Goal: Information Seeking & Learning: Learn about a topic

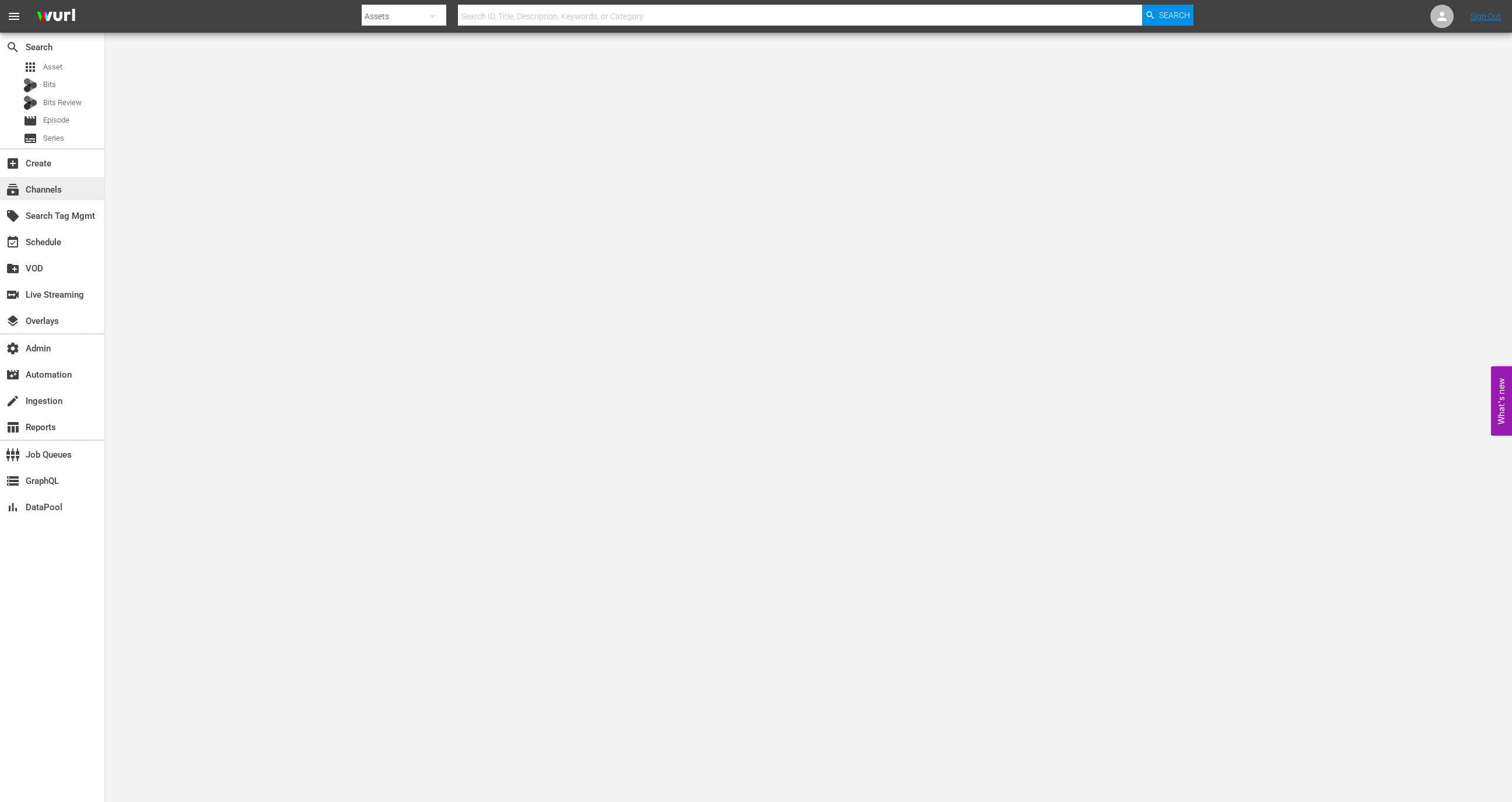
click at [93, 192] on div "subscriptions Channels" at bounding box center [52, 188] width 104 height 23
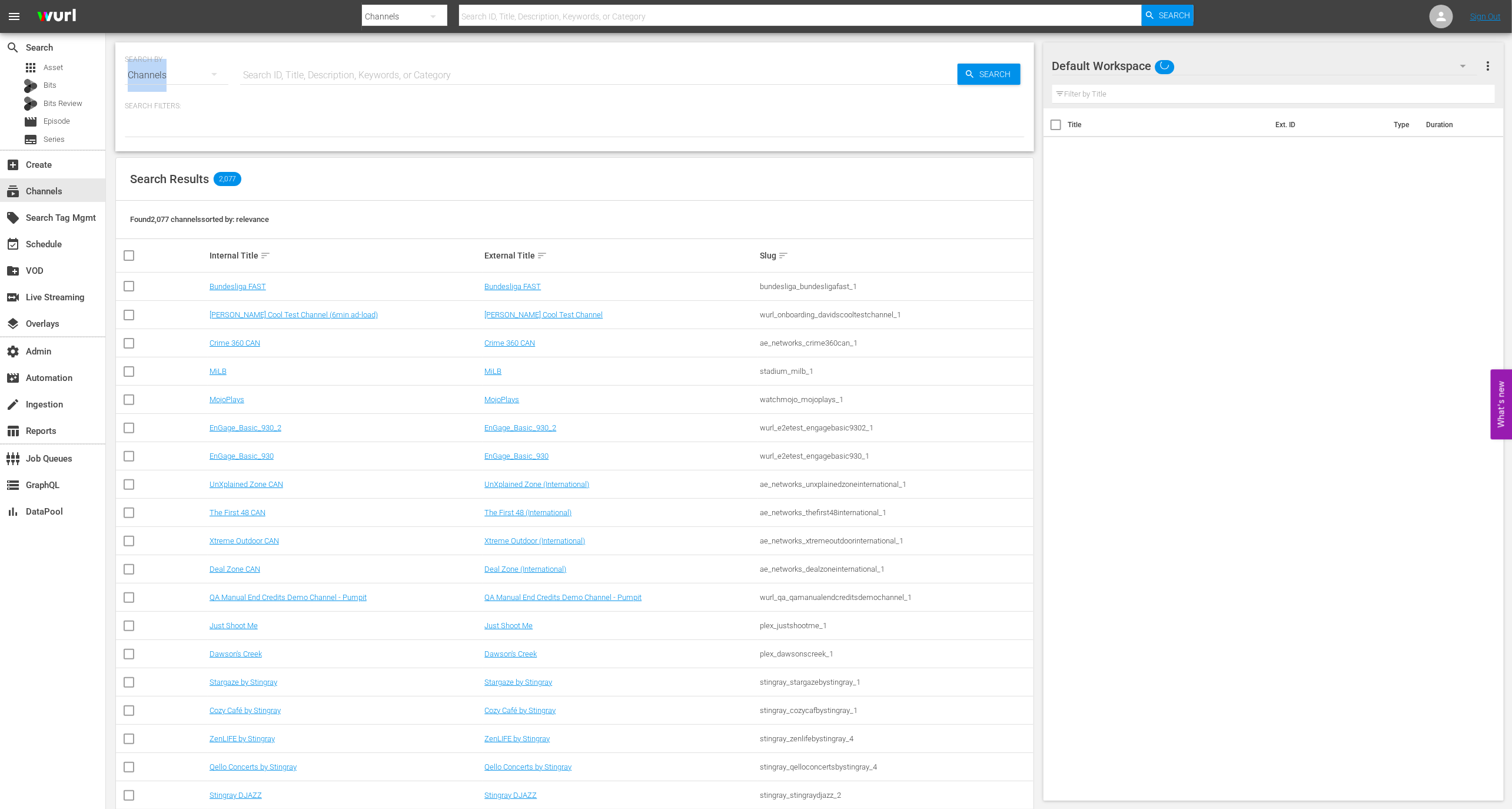
click at [181, 60] on div "Channels" at bounding box center [176, 77] width 104 height 43
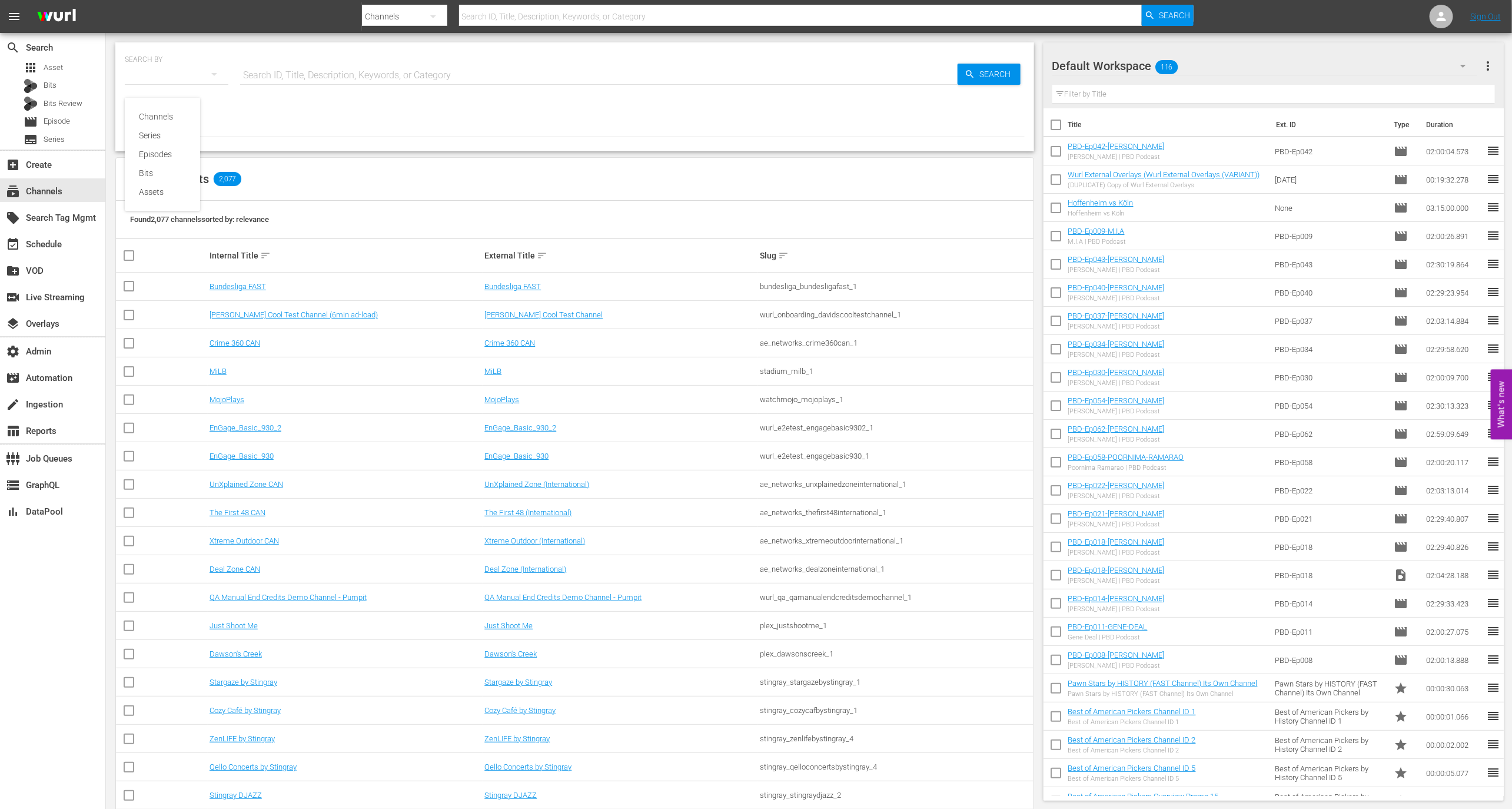
click at [289, 57] on div "Channels Series Episodes Bits Assets" at bounding box center [756, 404] width 1512 height 809
click at [289, 70] on div "Channels Series Episodes Bits Assets" at bounding box center [756, 404] width 1512 height 809
click at [288, 77] on input "text" at bounding box center [599, 75] width 717 height 28
type input "zone"
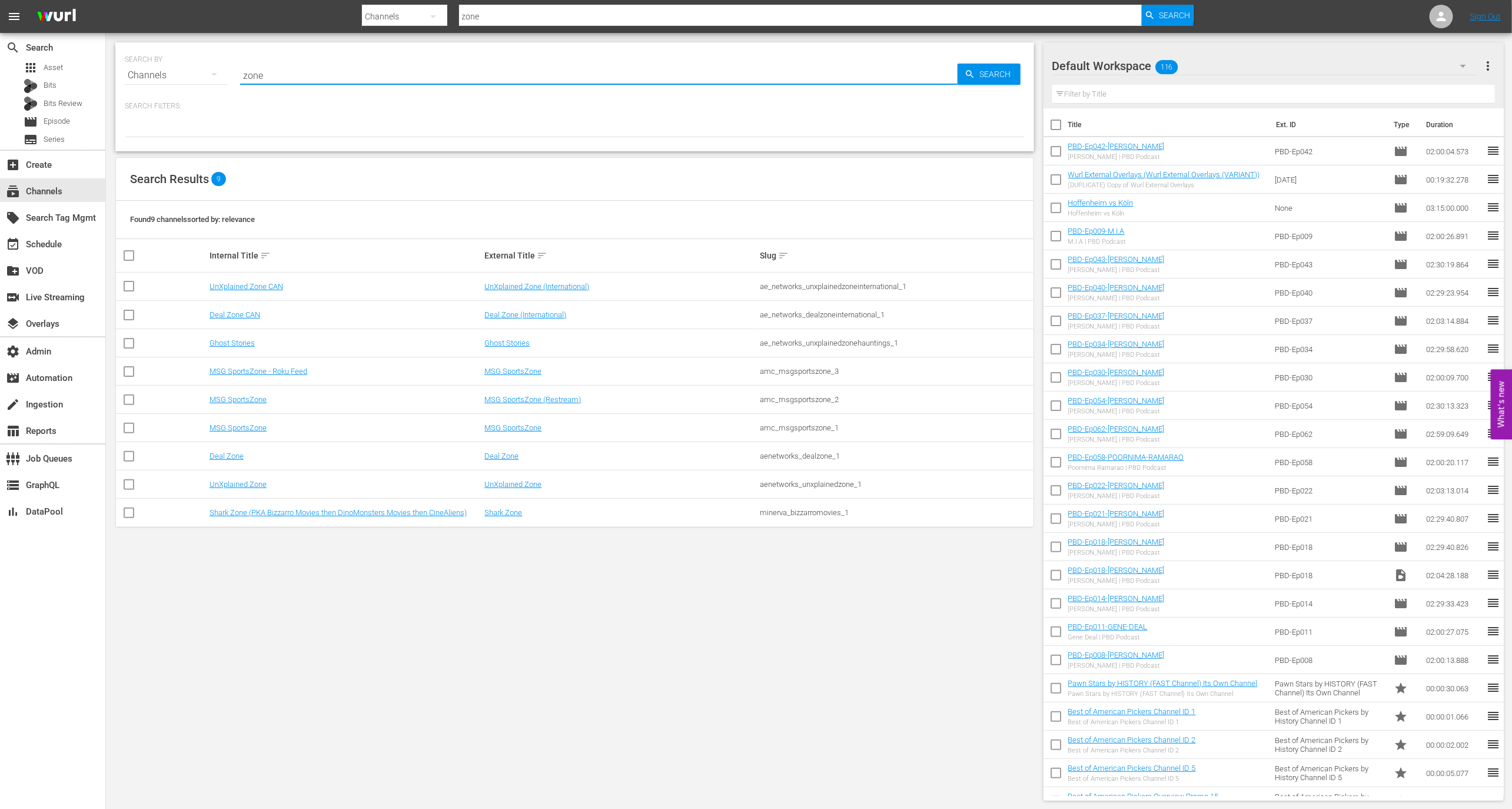
click at [274, 87] on input "zone" at bounding box center [599, 75] width 717 height 28
type input "zi"
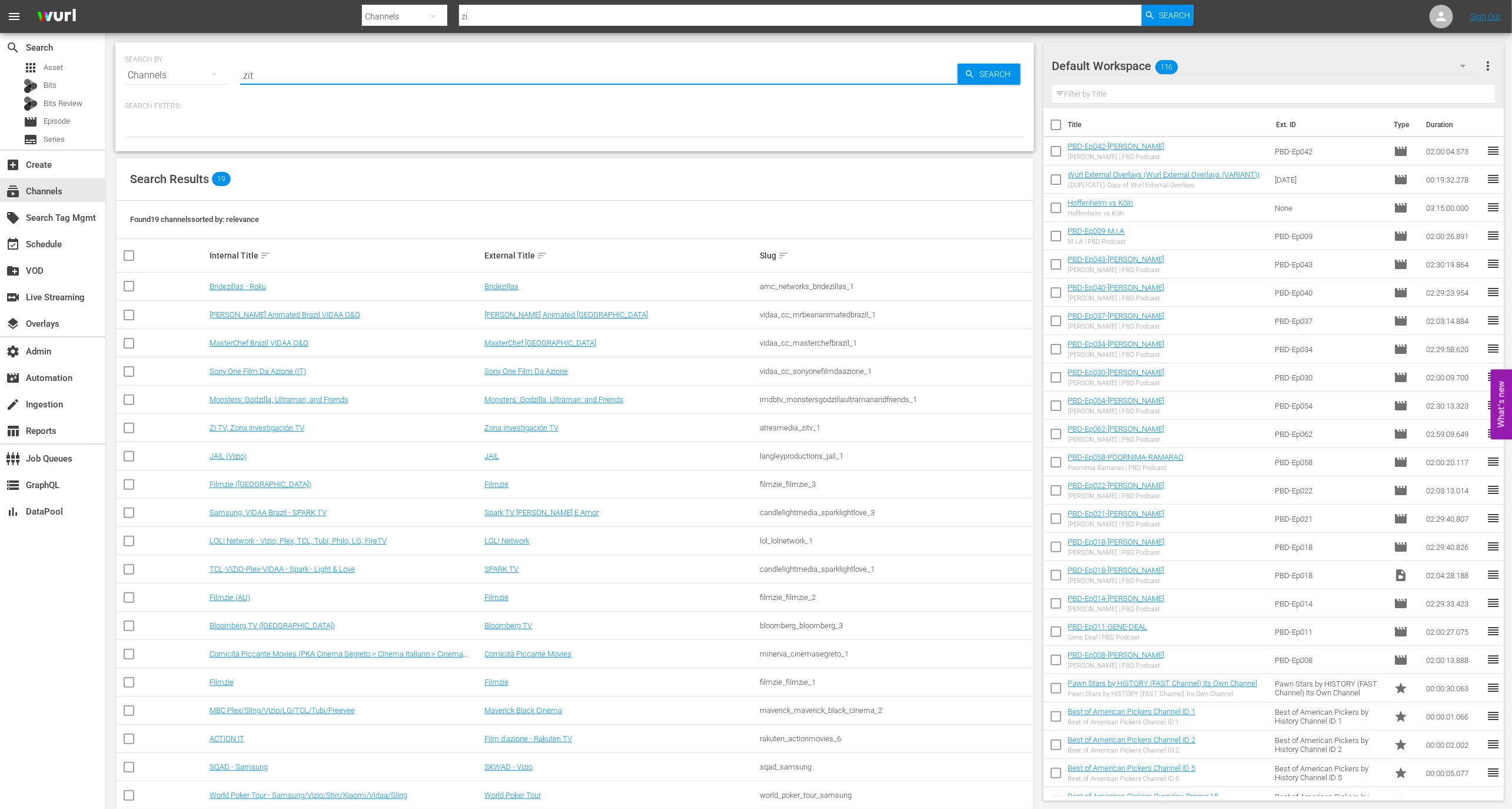
type input "zitv"
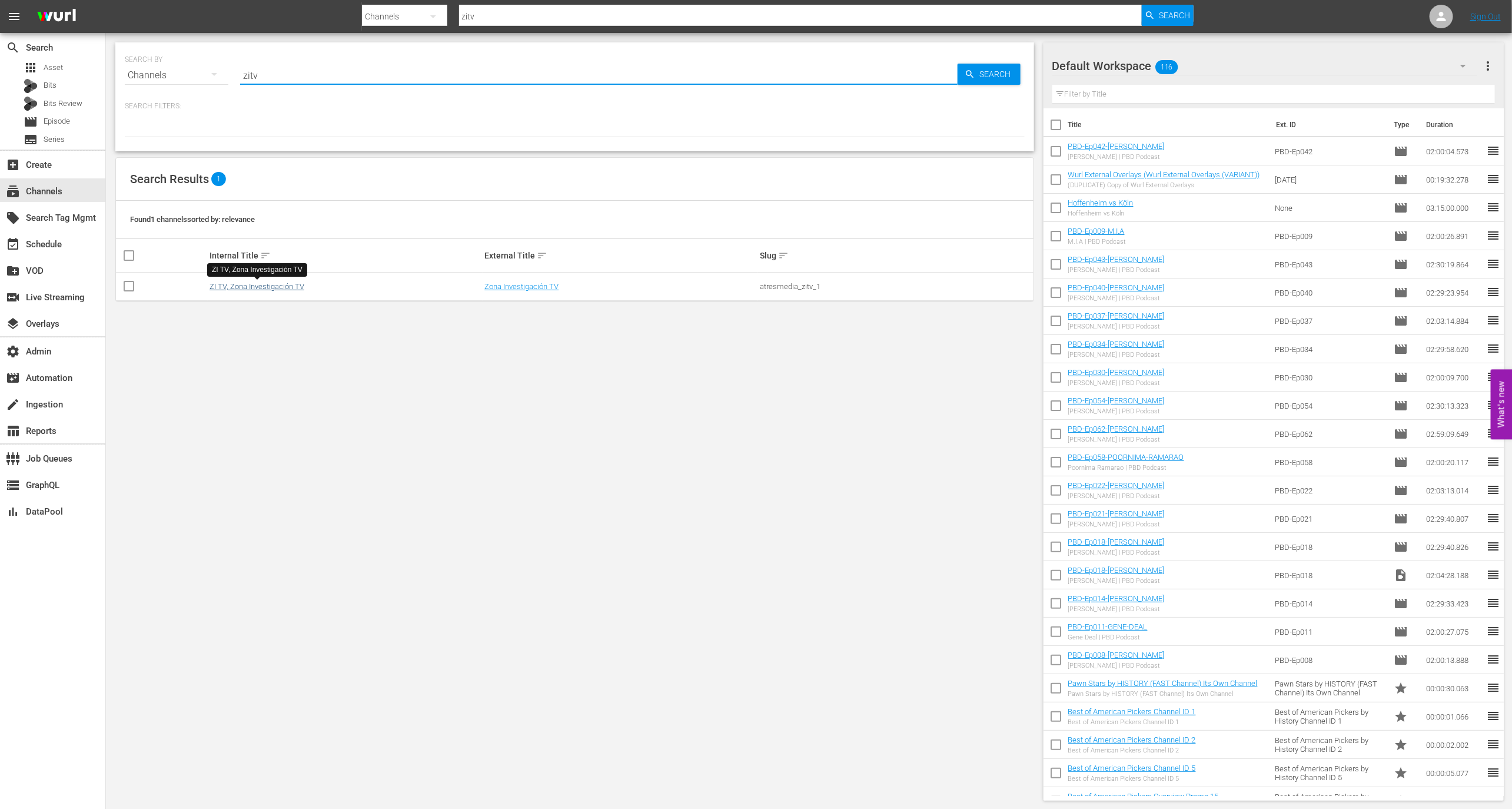
type input "zitv"
click at [254, 284] on link "ZI TV, Zona Investigación TV" at bounding box center [256, 287] width 95 height 9
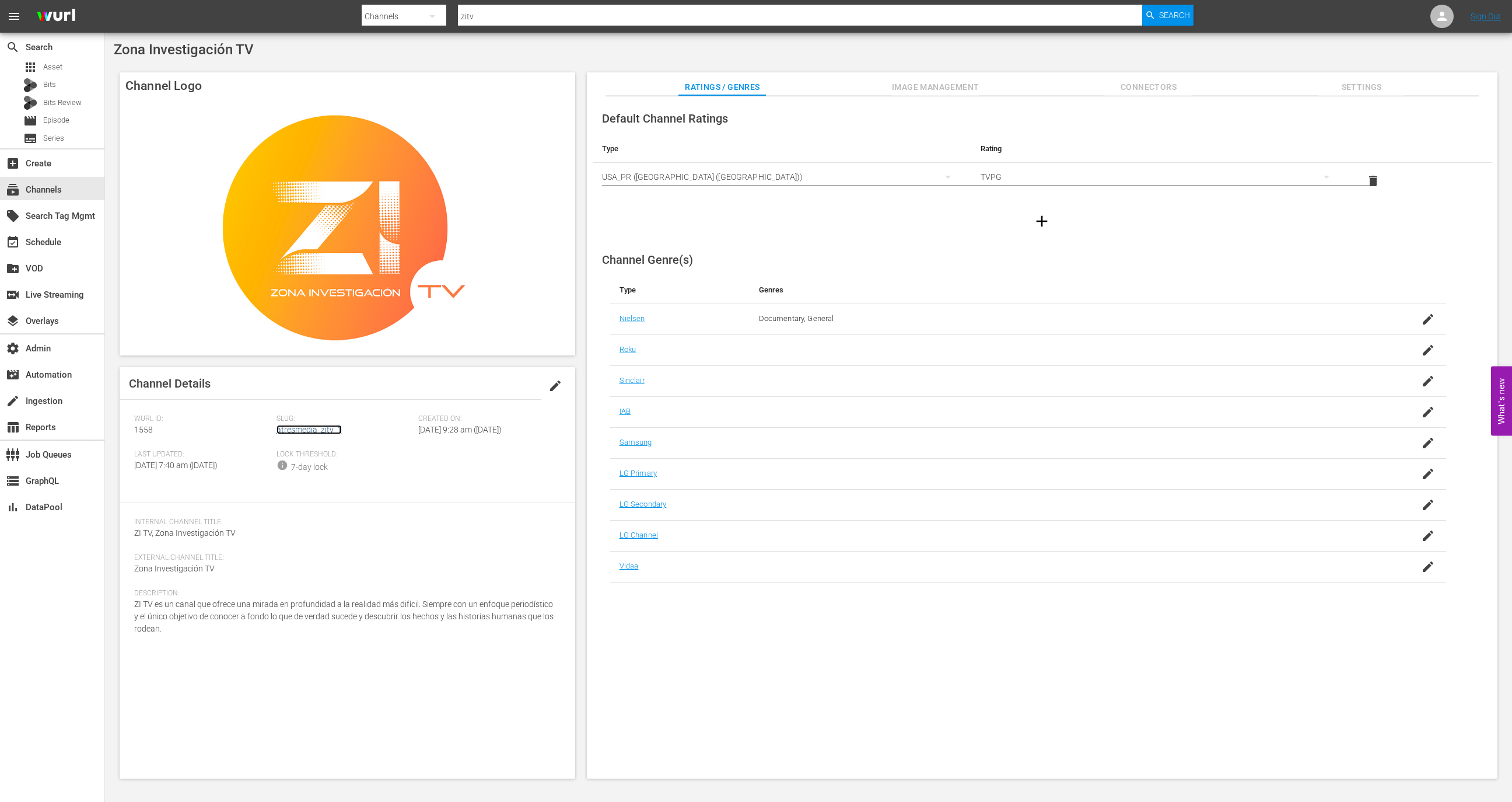
click at [304, 430] on link "atresmedia_zitv_1" at bounding box center [309, 429] width 65 height 9
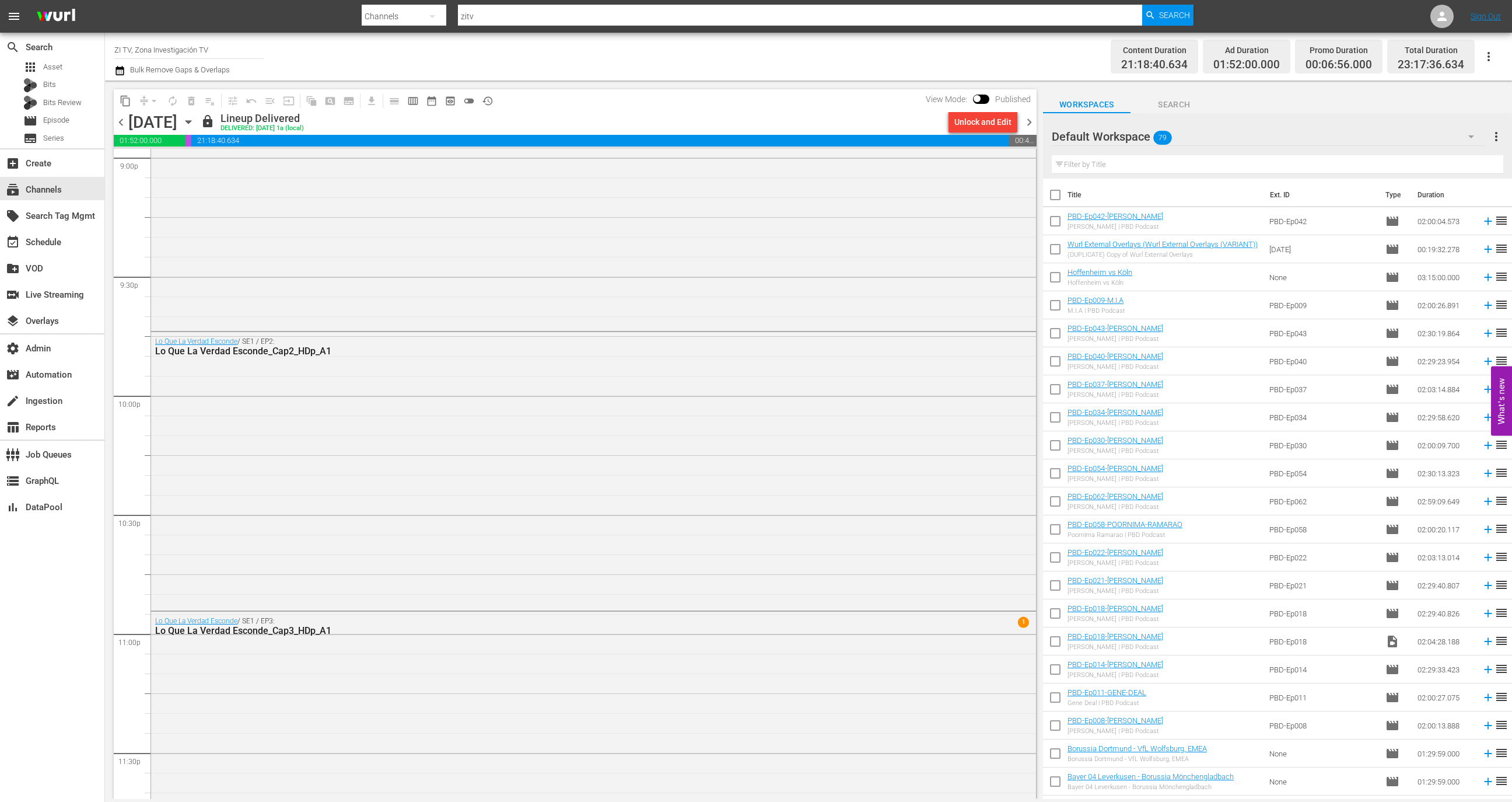
scroll to position [5068, 0]
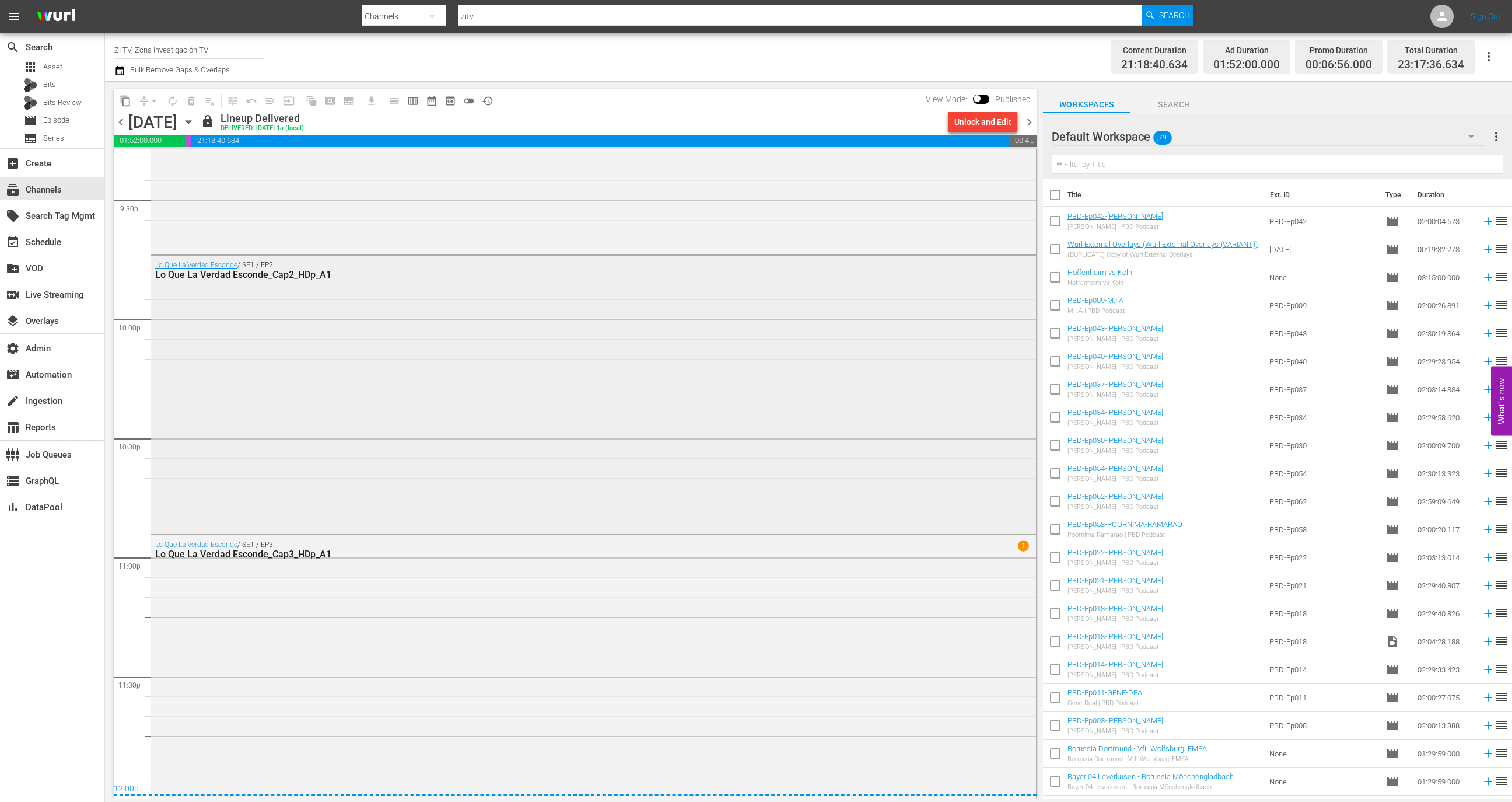
click at [402, 505] on div "Lo Que La Verdad Esconde / SE1 / EP2: Lo Que La Verdad Esconde_Cap2_HDp_A1" at bounding box center [594, 393] width 885 height 275
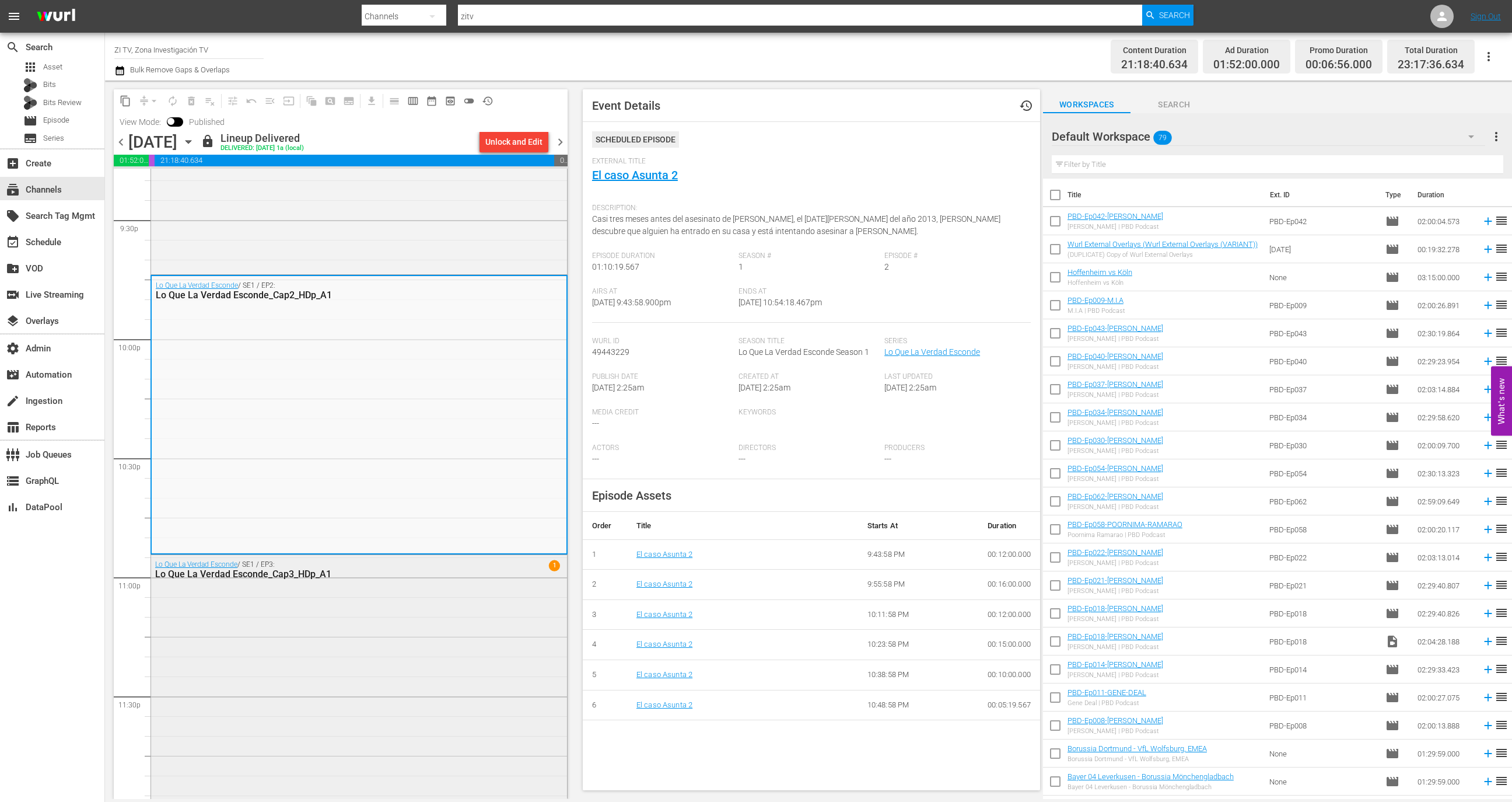
click at [394, 677] on div "Lo Que La Verdad Esconde / SE1 / EP3: Lo Que La Verdad Esconde_Cap3_HDp_A1 1" at bounding box center [359, 685] width 416 height 261
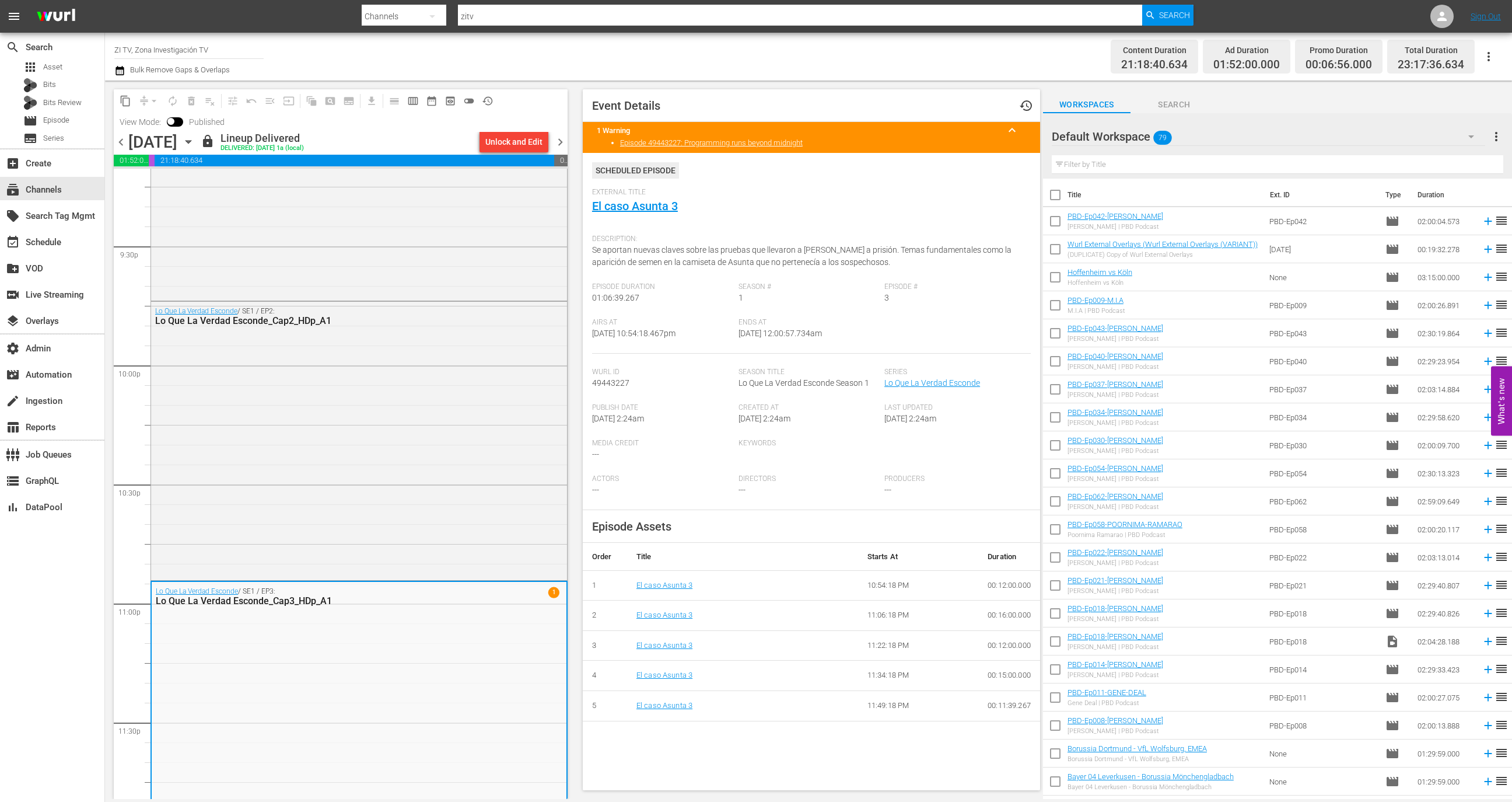
scroll to position [5088, 0]
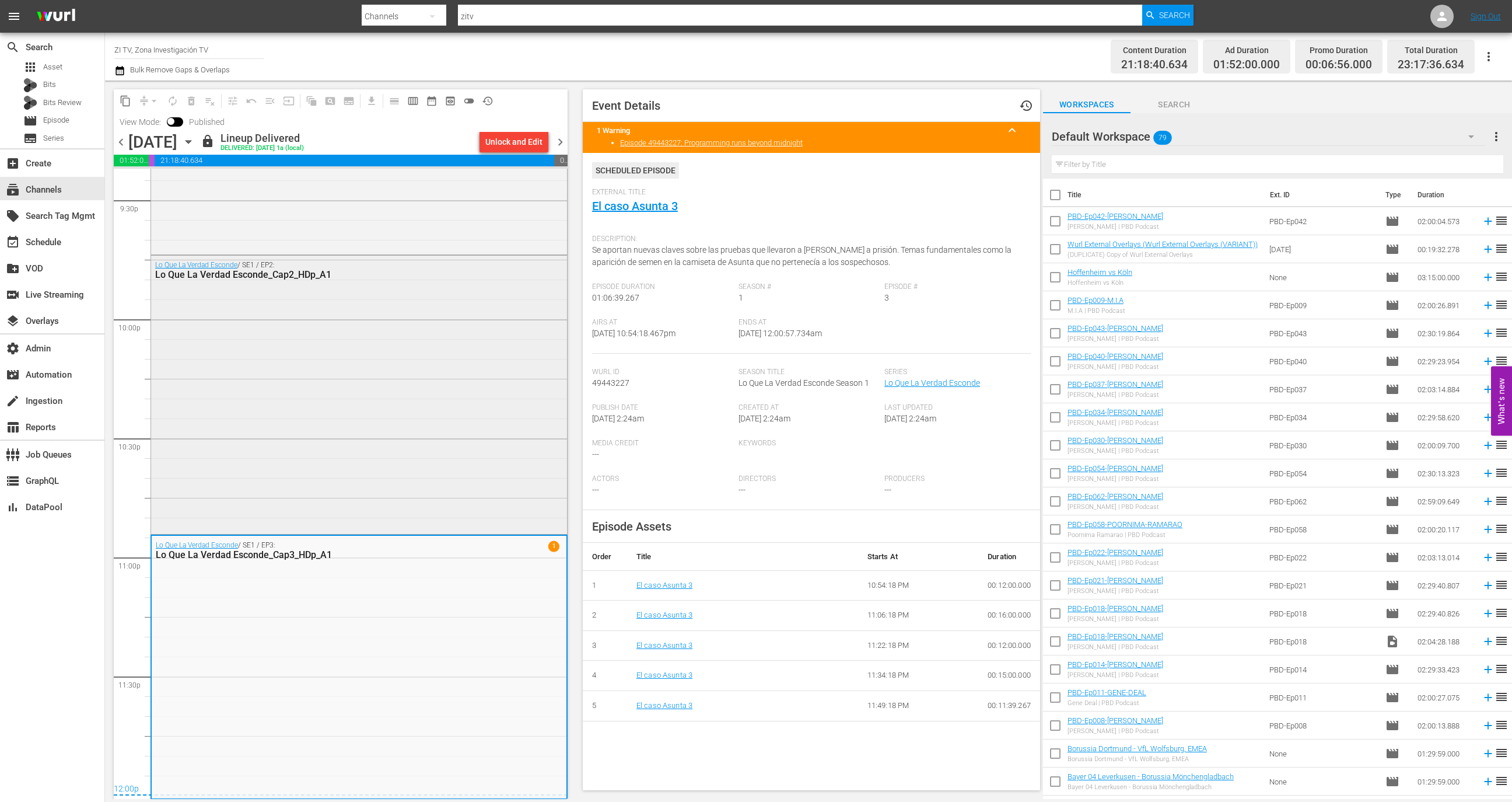
click at [425, 445] on div "Lo Que La Verdad Esconde / SE1 / EP2: Lo Que La Verdad Esconde_Cap2_HDp_A1" at bounding box center [359, 393] width 416 height 275
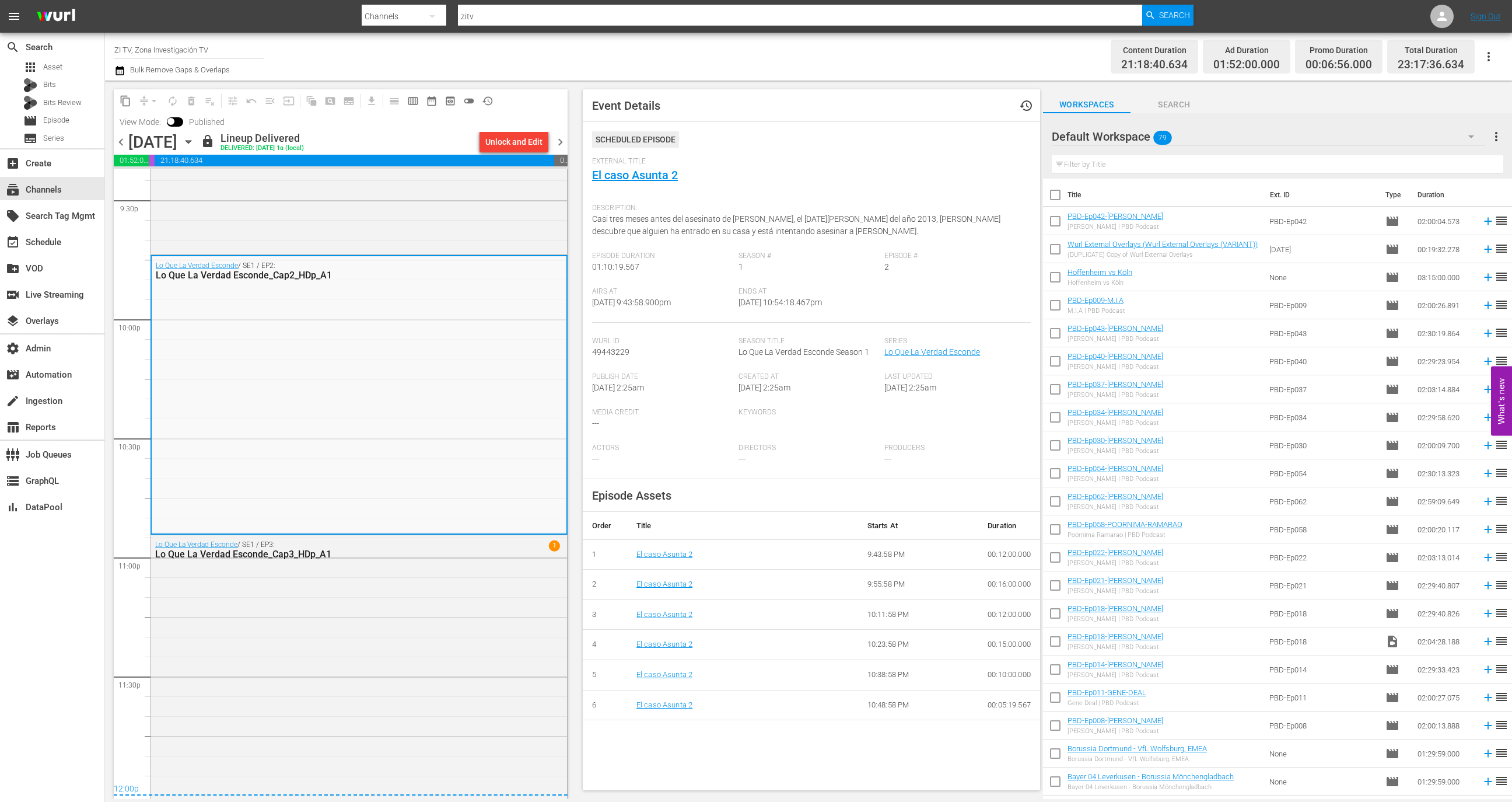
drag, startPoint x: 704, startPoint y: 304, endPoint x: 637, endPoint y: 301, distance: 67.1
click at [637, 301] on div "Airs At [DATE] 9:43:58.900pm" at bounding box center [665, 305] width 147 height 36
copy span "9:43:58.900pm"
click at [387, 667] on div "Lo Que La Verdad Esconde / SE1 / EP3: Lo Que La Verdad Esconde_Cap3_HDp_A1 1" at bounding box center [359, 665] width 416 height 261
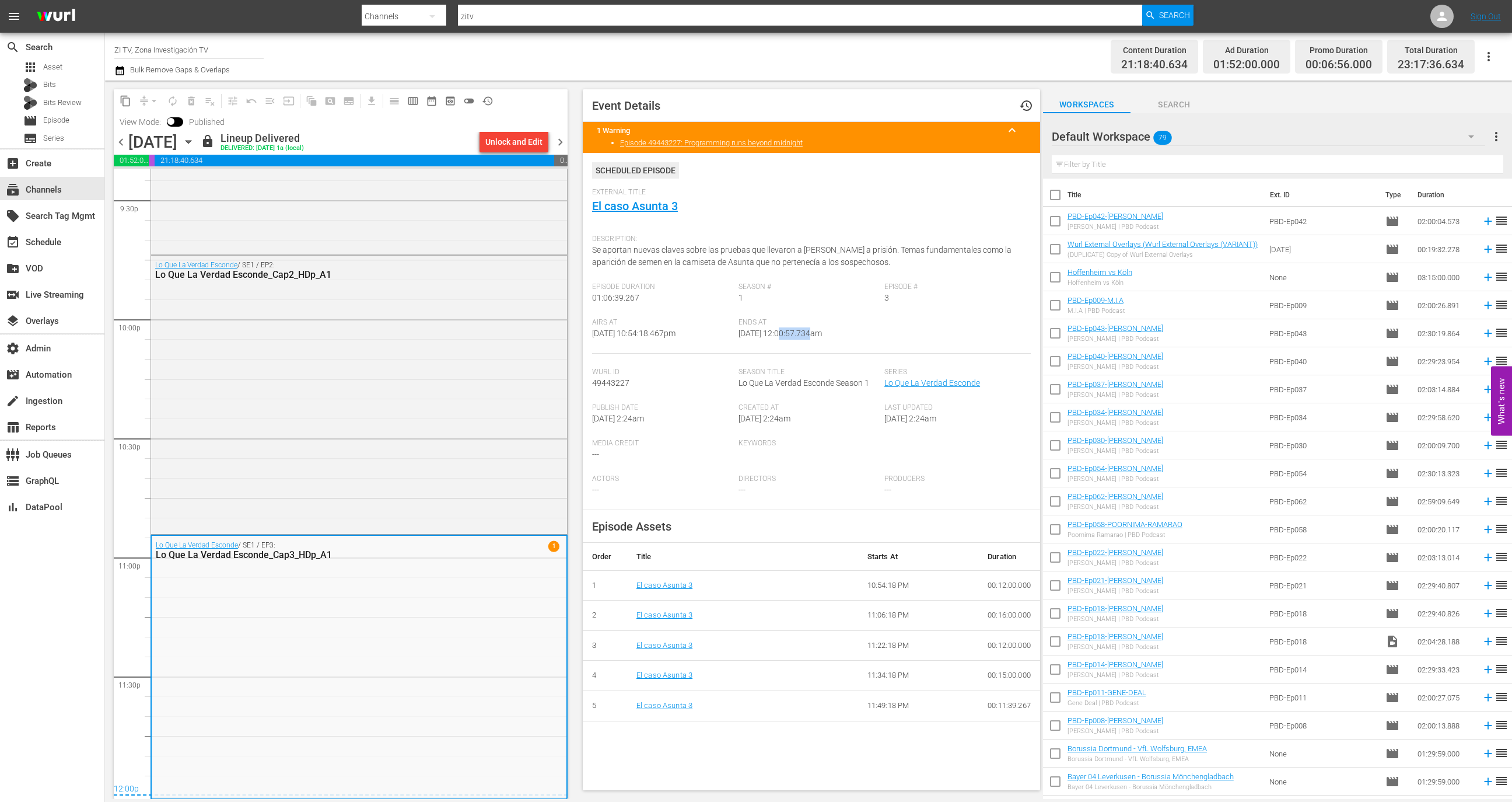
drag, startPoint x: 779, startPoint y: 336, endPoint x: 808, endPoint y: 333, distance: 29.2
click at [808, 333] on span "[DATE] 12:00:57.734am" at bounding box center [780, 333] width 83 height 9
copy span "12:00:57"
click at [559, 142] on span "chevron_right" at bounding box center [561, 142] width 15 height 15
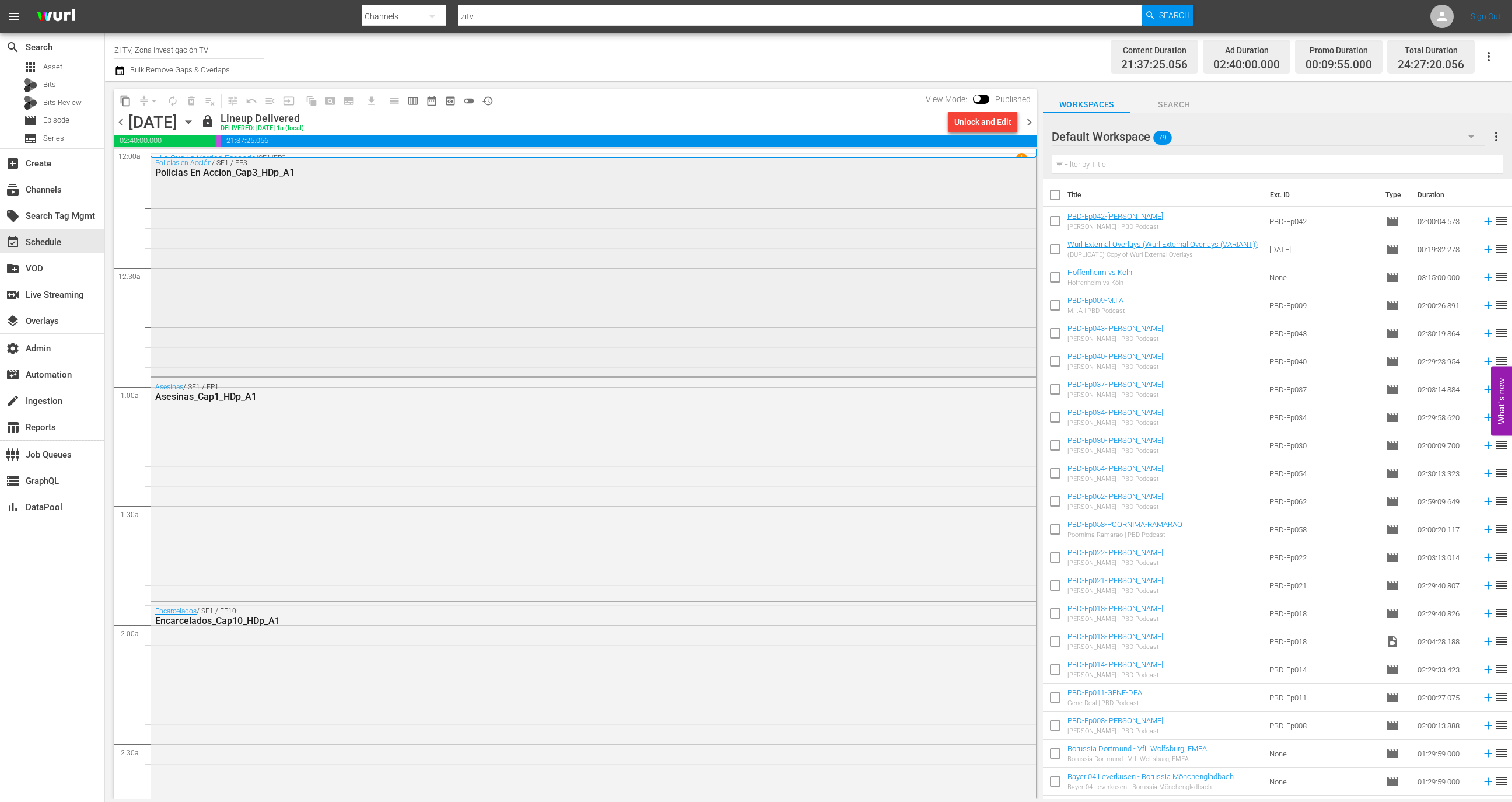
click at [439, 303] on div "Policías en Acción / SE1 / EP3: Policias En Accion_Cap3_HDp_A1" at bounding box center [594, 264] width 885 height 221
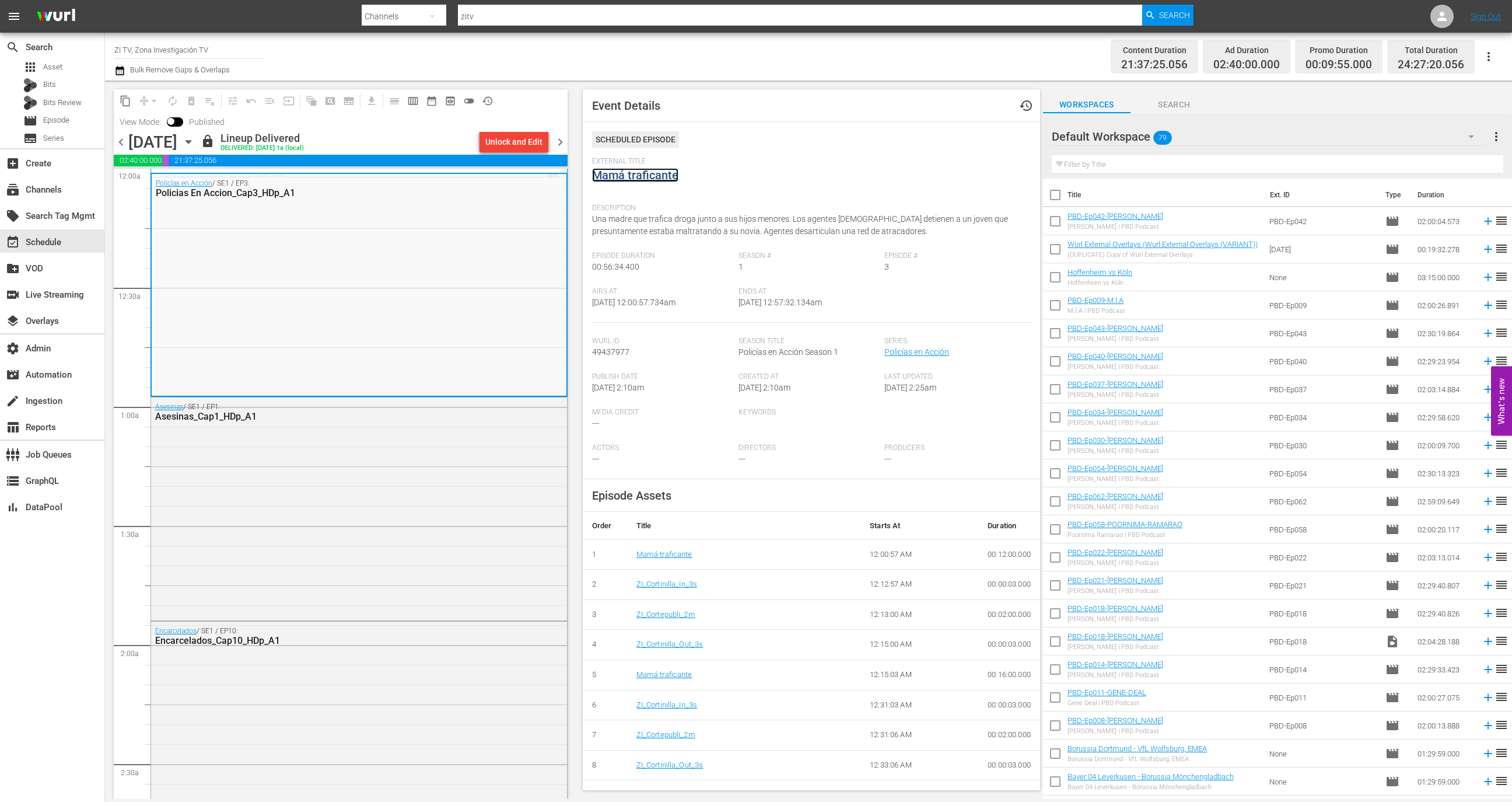
click at [655, 173] on link "Mamá traficante" at bounding box center [635, 175] width 86 height 14
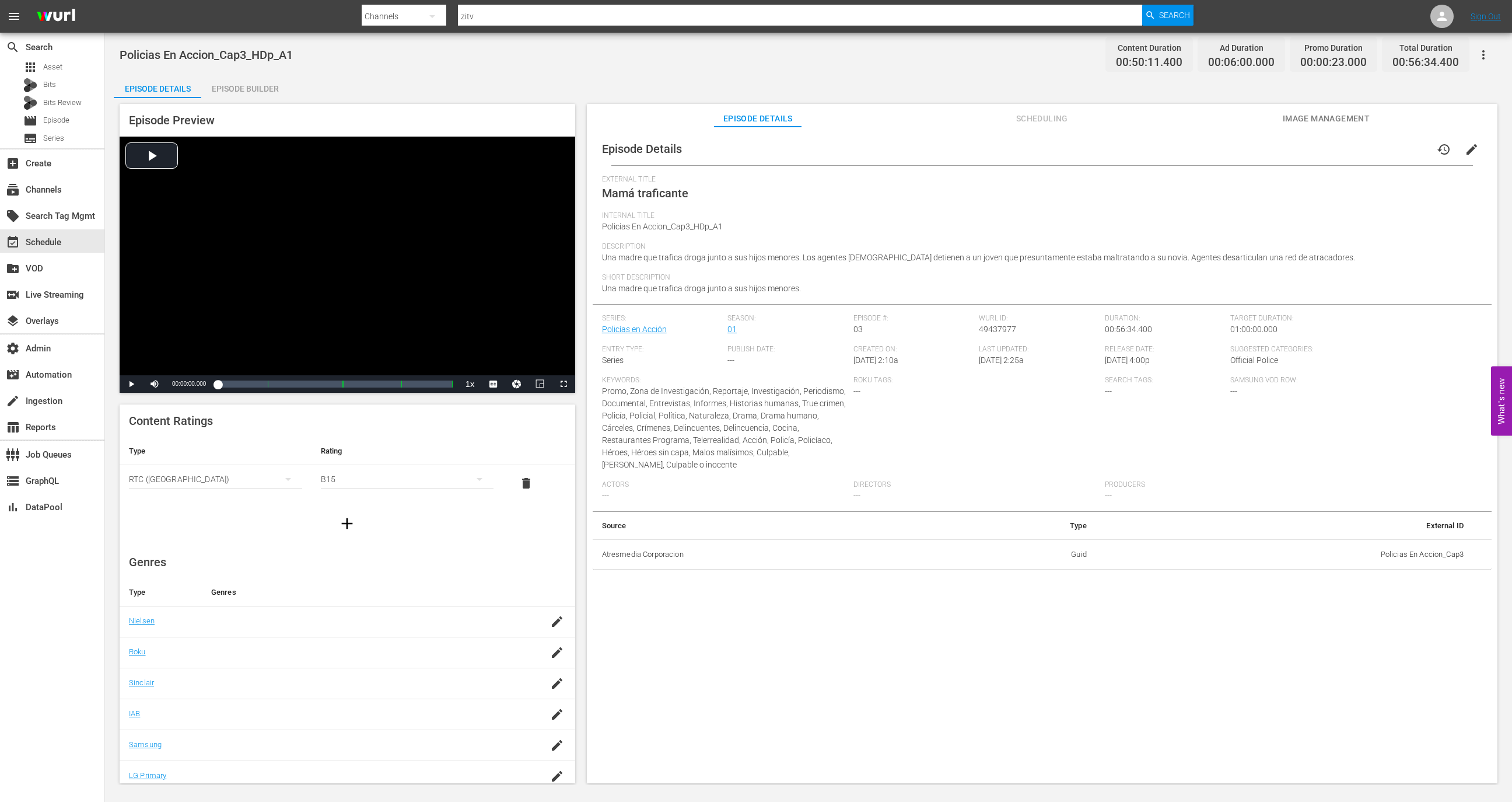
click at [249, 89] on div "Episode Builder" at bounding box center [245, 88] width 88 height 28
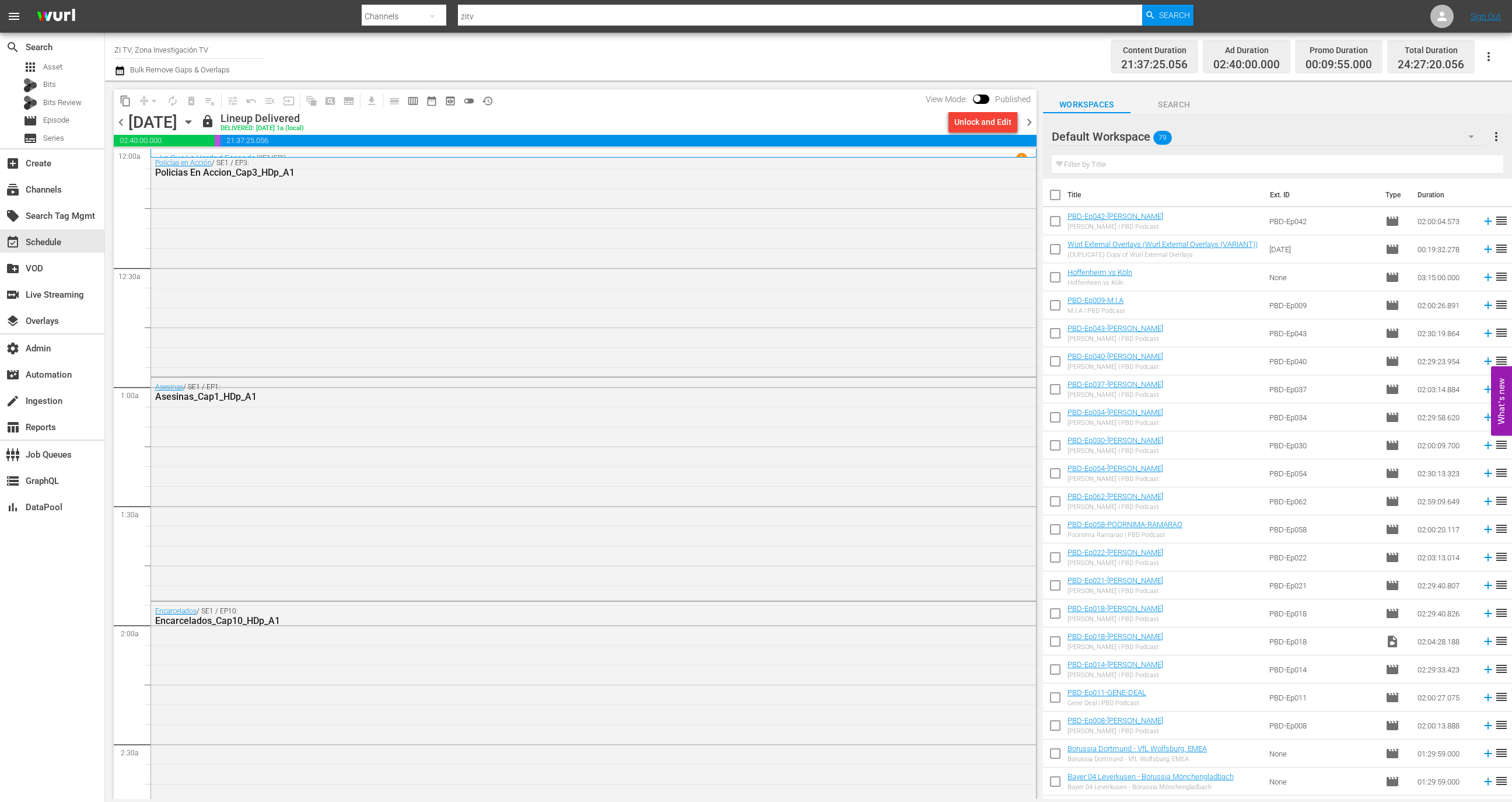
click at [467, 287] on div "Policías en Acción / SE1 / EP3: Policias En Accion_Cap3_HDp_A1" at bounding box center [594, 264] width 885 height 221
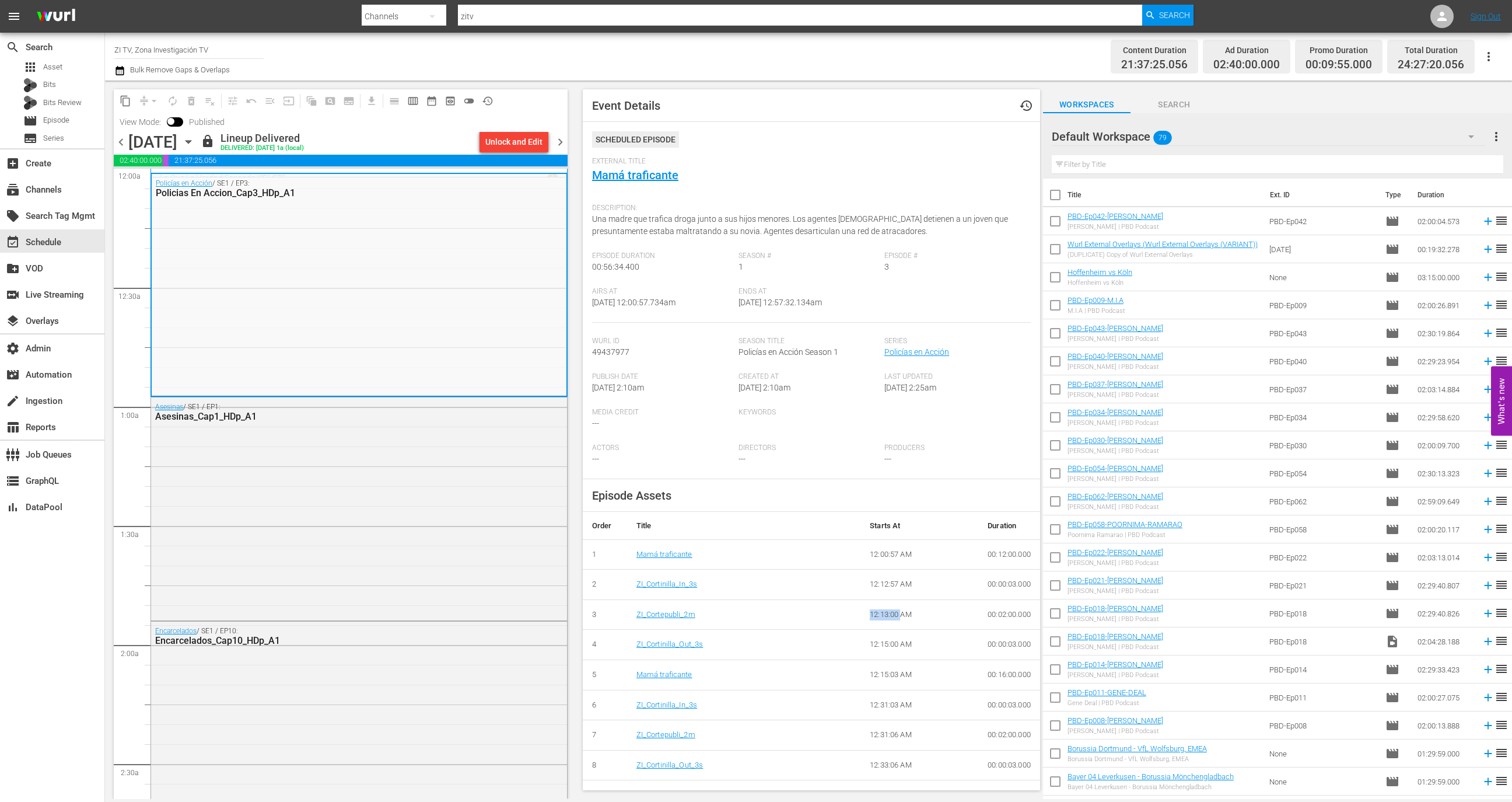
drag, startPoint x: 861, startPoint y: 611, endPoint x: 891, endPoint y: 612, distance: 30.0
click at [891, 612] on td "12:13:00 AM" at bounding box center [919, 615] width 118 height 31
copy td "12:13:00"
copy td "12:13:00 AM"
